Goal: Information Seeking & Learning: Learn about a topic

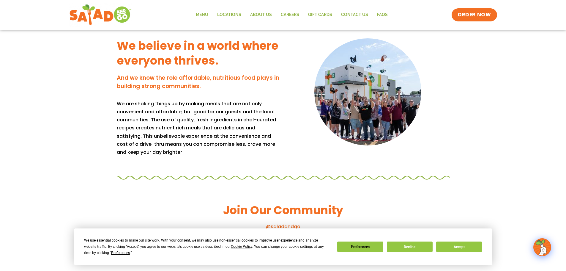
scroll to position [475, 0]
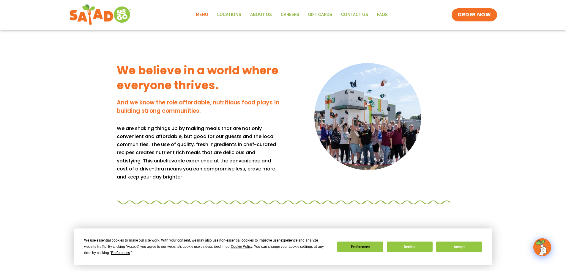
click at [194, 16] on link "Menu" at bounding box center [201, 15] width 21 height 14
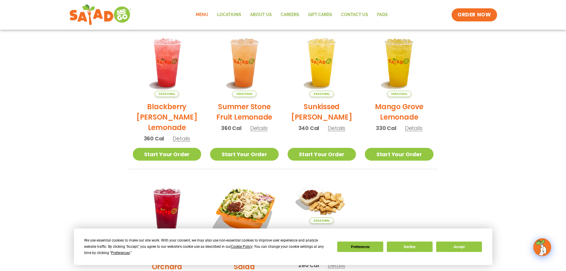
scroll to position [21, 0]
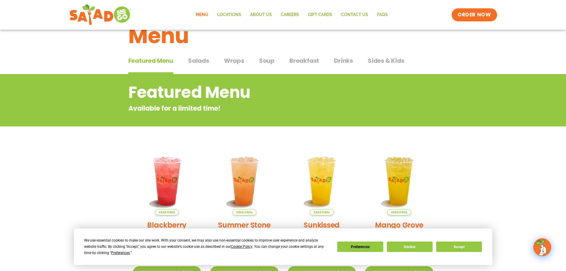
click at [266, 62] on span "Soup" at bounding box center [266, 60] width 15 height 9
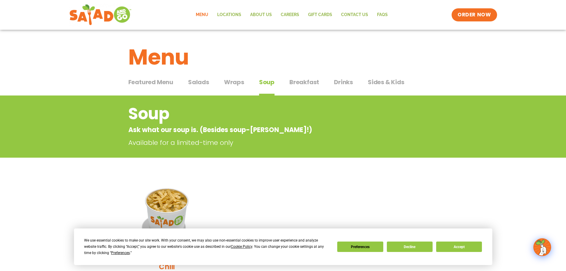
click at [201, 84] on span "Salads" at bounding box center [198, 82] width 21 height 9
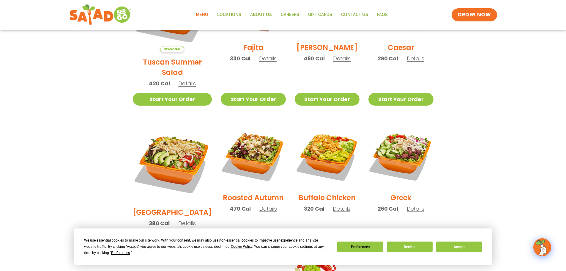
scroll to position [149, 0]
